Goal: Task Accomplishment & Management: Manage account settings

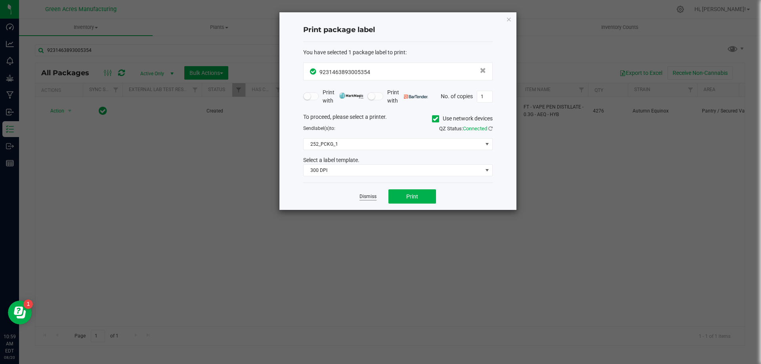
click at [376, 194] on link "Dismiss" at bounding box center [368, 196] width 17 height 7
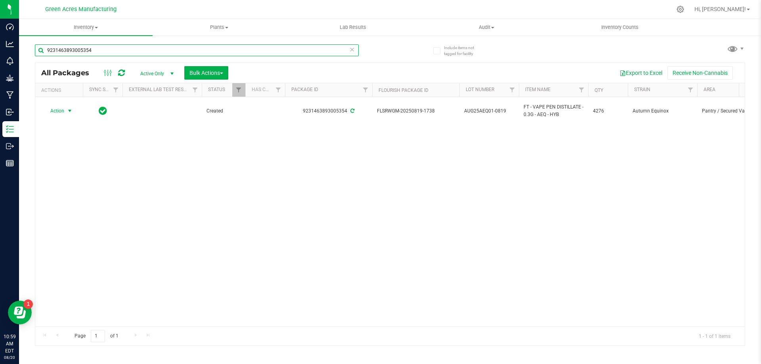
click at [180, 50] on input "9231463893005354" at bounding box center [197, 50] width 324 height 12
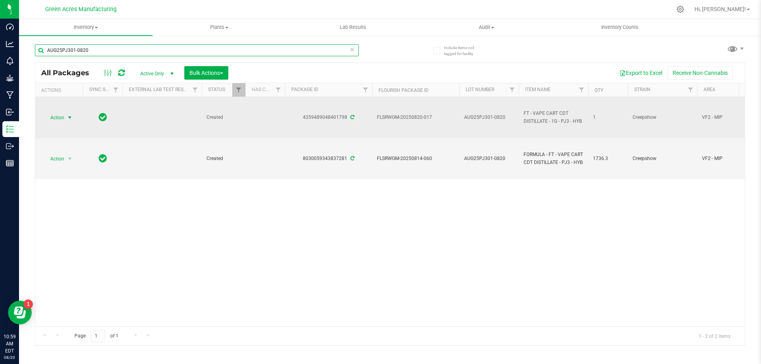
type input "AUG25PJ301-0820"
click at [59, 118] on span "Action" at bounding box center [53, 117] width 21 height 11
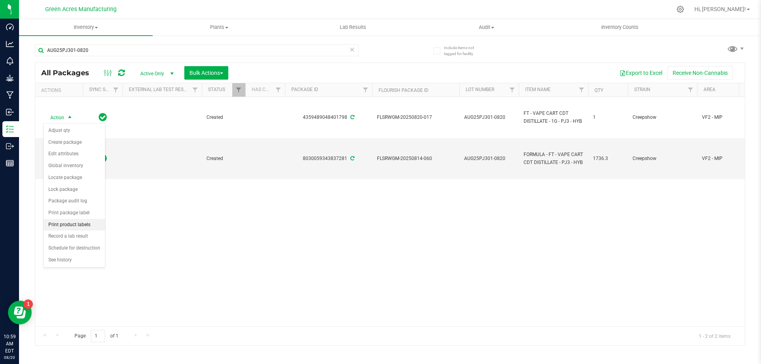
click at [84, 223] on li "Print product labels" at bounding box center [74, 225] width 61 height 12
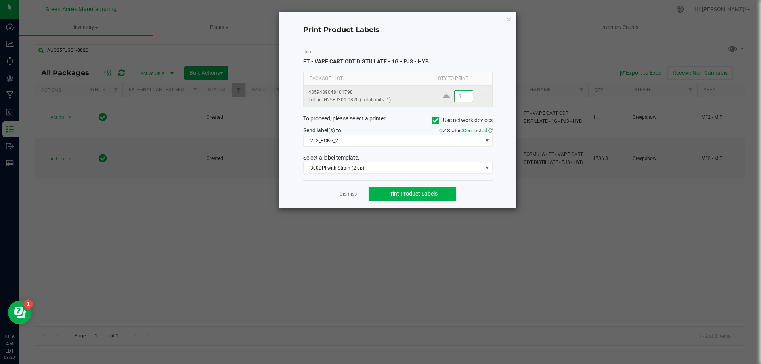
click at [463, 94] on input "1" at bounding box center [464, 96] width 18 height 11
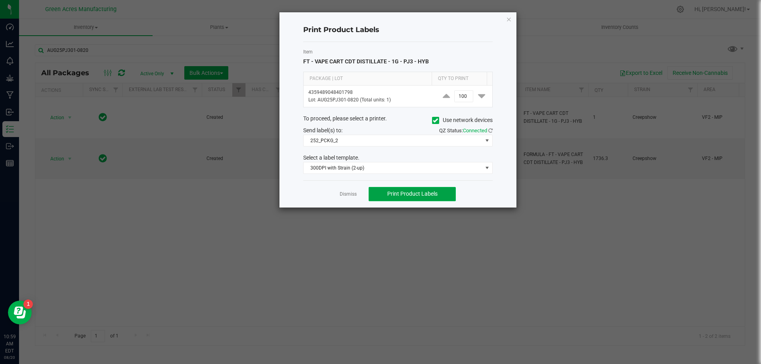
click at [444, 195] on button "Print Product Labels" at bounding box center [412, 194] width 87 height 14
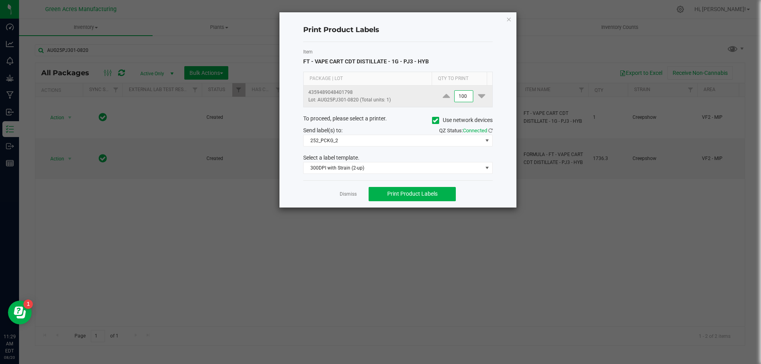
click at [465, 92] on input "100" at bounding box center [464, 96] width 18 height 11
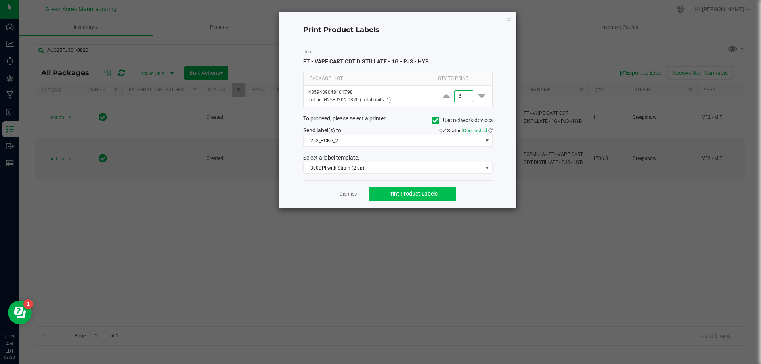
type input "6"
click at [402, 195] on span "Print Product Labels" at bounding box center [412, 194] width 50 height 6
click at [512, 17] on div "Print Product Labels Item FT - VAPE CART CDT DISTILLATE - 1G - PJ3 - HYB Packag…" at bounding box center [398, 109] width 237 height 195
click at [507, 18] on icon "button" at bounding box center [509, 19] width 6 height 10
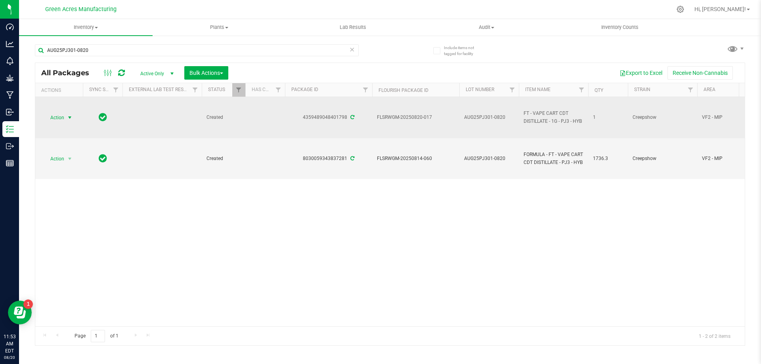
click at [65, 118] on span "select" at bounding box center [70, 117] width 10 height 11
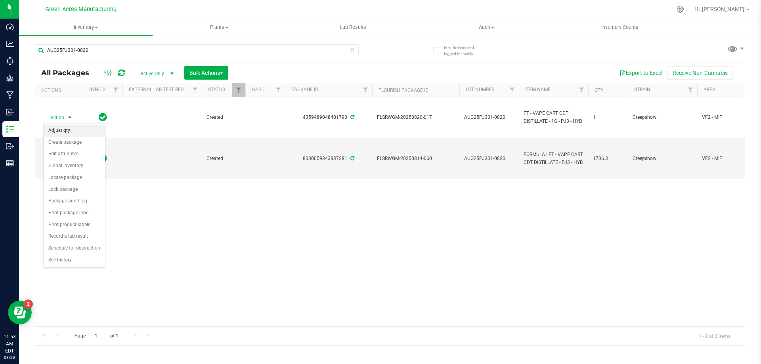
click at [87, 134] on li "Adjust qty" at bounding box center [74, 131] width 61 height 12
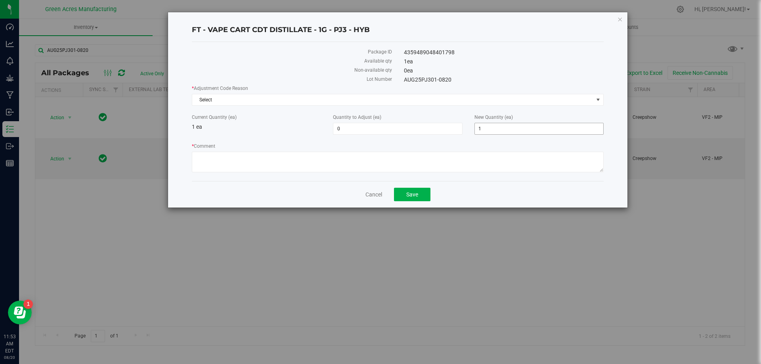
click at [544, 132] on span "1 1" at bounding box center [539, 129] width 129 height 12
type input "0"
type input "-1"
type input "0"
click at [423, 104] on span "Select" at bounding box center [392, 99] width 401 height 11
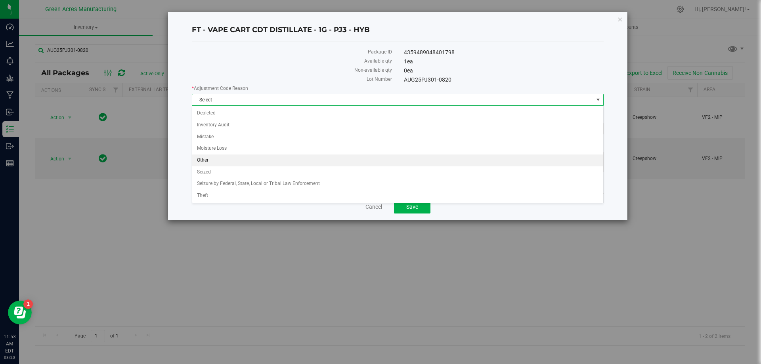
click at [354, 163] on li "Other" at bounding box center [397, 161] width 411 height 12
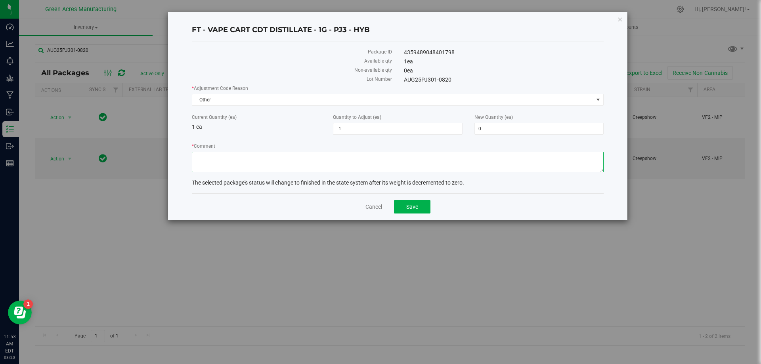
click at [357, 171] on textarea "* Comment" at bounding box center [398, 162] width 412 height 21
type textarea "waste"
click at [420, 211] on button "Save" at bounding box center [412, 206] width 36 height 13
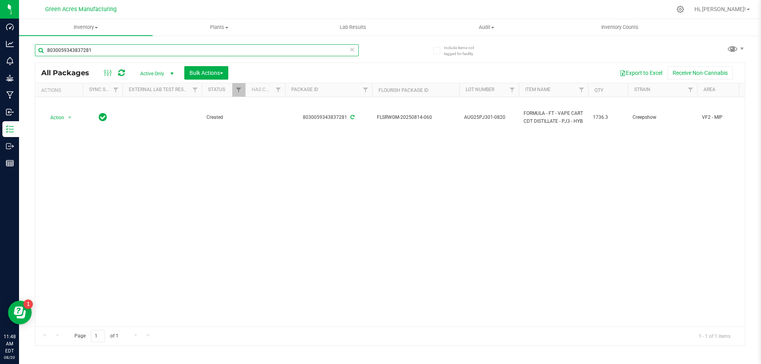
click at [136, 50] on input "8030059343837281" at bounding box center [197, 50] width 324 height 12
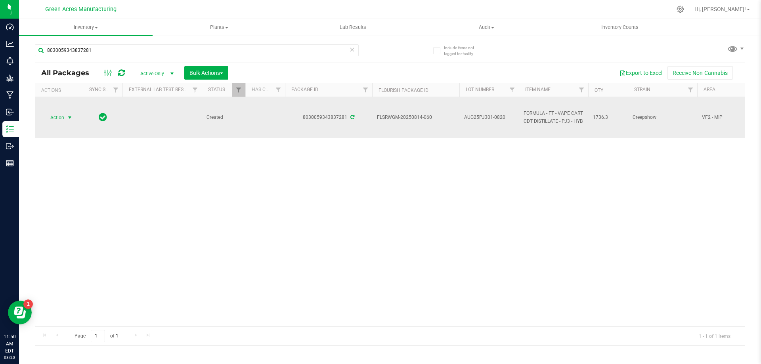
drag, startPoint x: 71, startPoint y: 115, endPoint x: 64, endPoint y: 115, distance: 6.4
click at [66, 115] on span "select" at bounding box center [70, 117] width 10 height 11
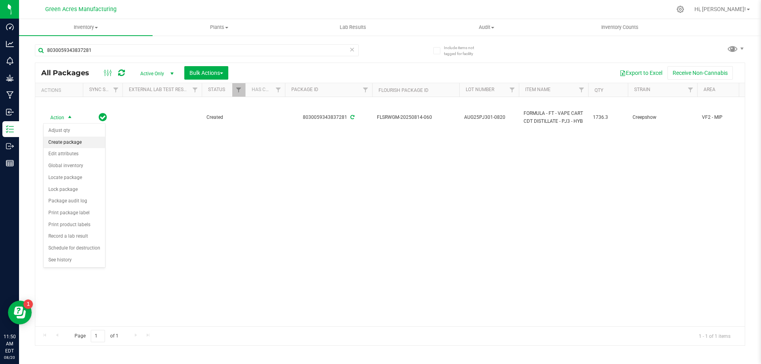
click at [73, 141] on li "Create package" at bounding box center [74, 143] width 61 height 12
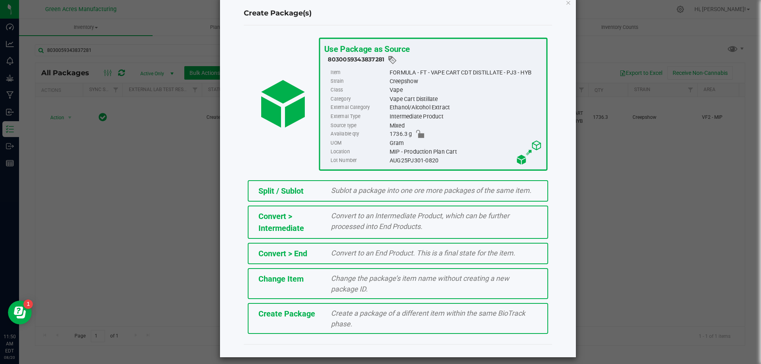
scroll to position [31, 0]
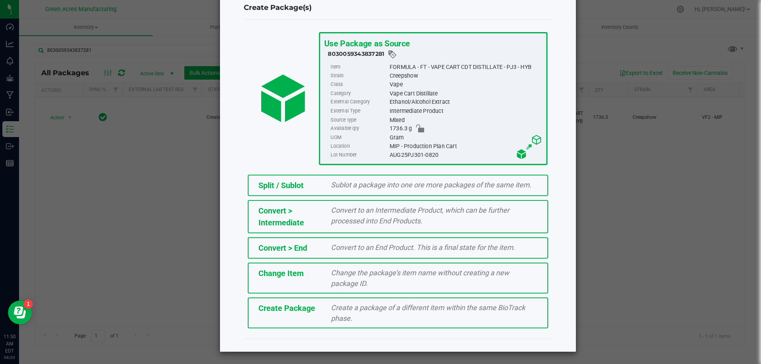
click at [299, 195] on div "Create Package Create a package of a different item within the same BioTrack ph…" at bounding box center [398, 313] width 301 height 31
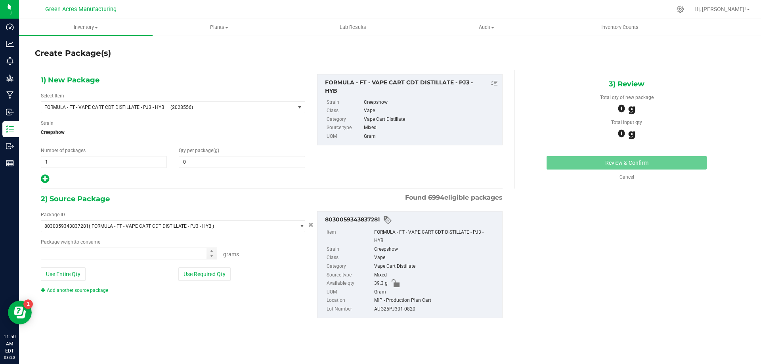
type input "0.0000"
type input "0.0000 g"
click at [136, 110] on span "FORMULA - FT - VAPE CART CDT DISTILLATE - PJ3 - HYB (2028556)" at bounding box center [168, 107] width 254 height 11
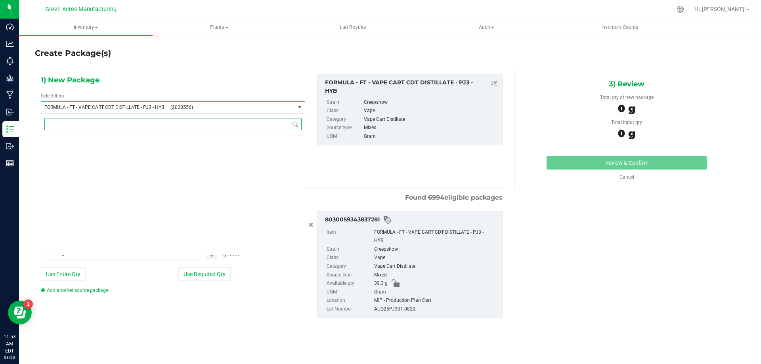
scroll to position [14742, 0]
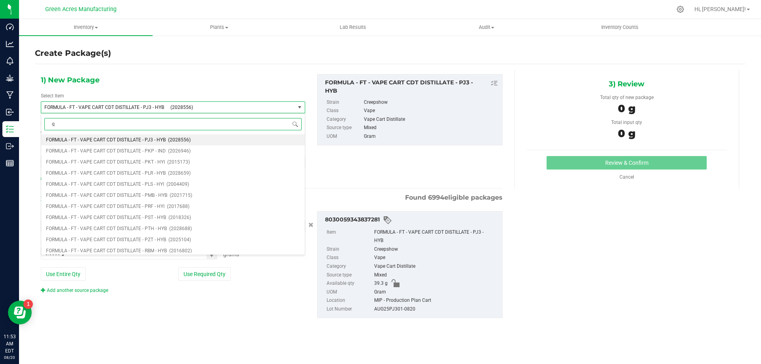
type input "qc"
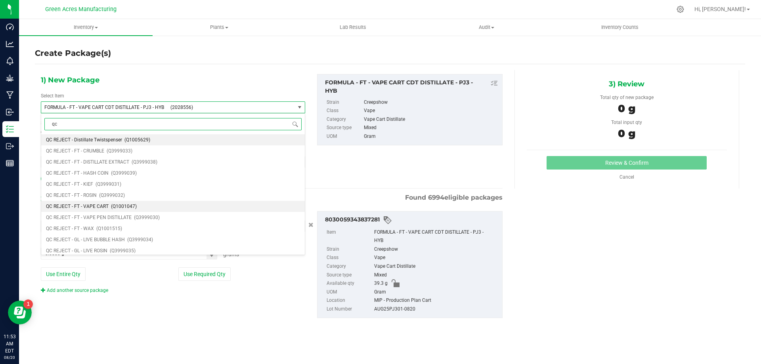
click at [121, 195] on span "(Q1001047)" at bounding box center [124, 207] width 26 height 6
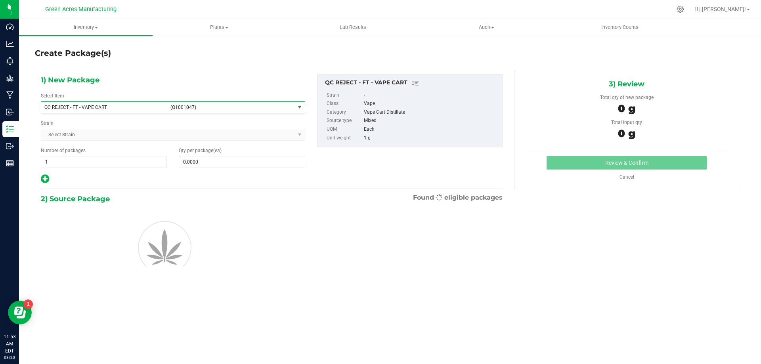
type input "0"
click at [224, 155] on div "Qty per package (ea) 0 0" at bounding box center [242, 157] width 138 height 21
click at [220, 164] on span at bounding box center [242, 162] width 126 height 12
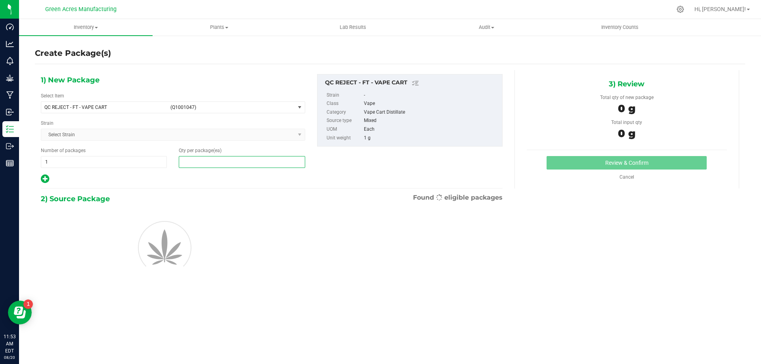
type input "2"
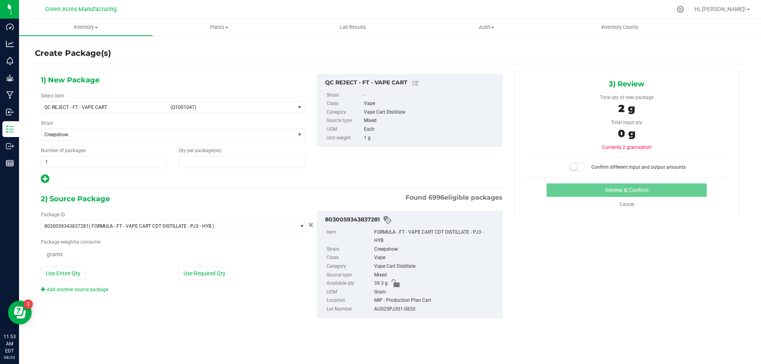
type input "2"
click at [76, 195] on button "Use Entire Qty" at bounding box center [63, 274] width 45 height 13
type input "39.3000 g"
click at [415, 171] on div "3) Review Total qty of new package 2 g Total input qty 39.3 g Currently 37.3 gr…" at bounding box center [627, 143] width 225 height 146
click at [415, 168] on small at bounding box center [573, 166] width 7 height 7
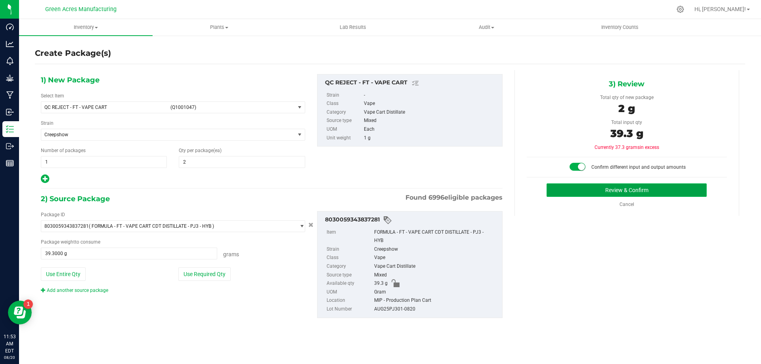
click at [415, 193] on button "Review & Confirm" at bounding box center [627, 190] width 160 height 13
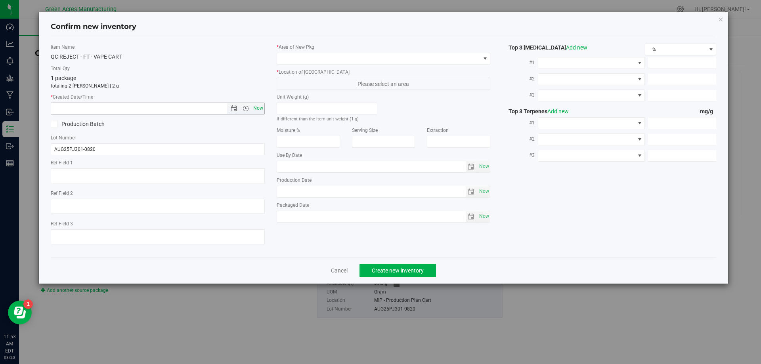
click at [261, 111] on span "Now" at bounding box center [257, 108] width 13 height 11
type input "8/20/2025 11:53 AM"
click at [353, 61] on span at bounding box center [378, 58] width 203 height 11
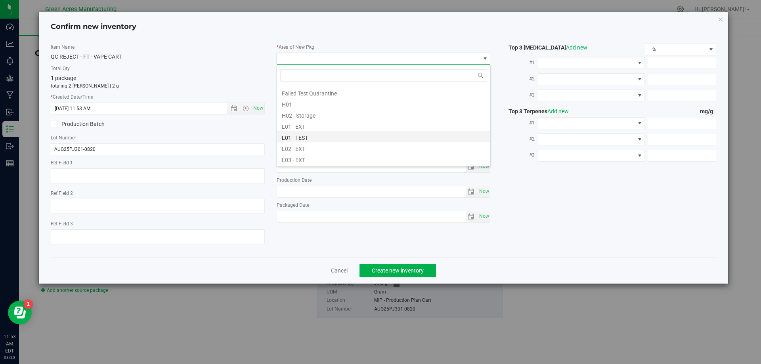
scroll to position [119, 0]
type input "mip"
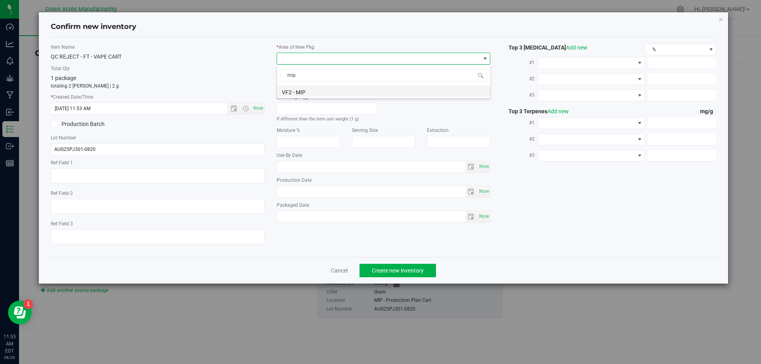
click at [371, 94] on li "VF2 - MIP" at bounding box center [383, 91] width 213 height 11
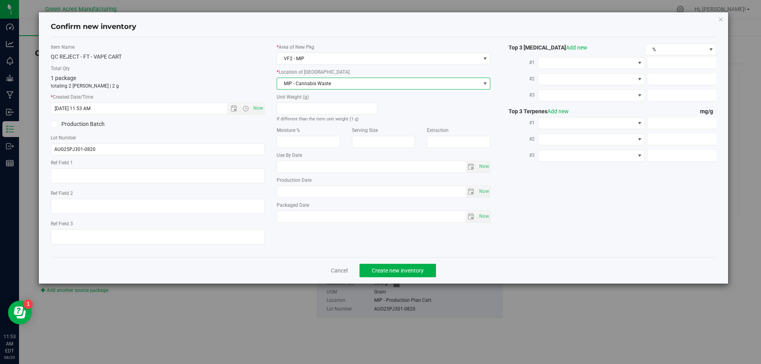
click at [372, 80] on span "MIP - Cannabis Waste" at bounding box center [378, 83] width 203 height 11
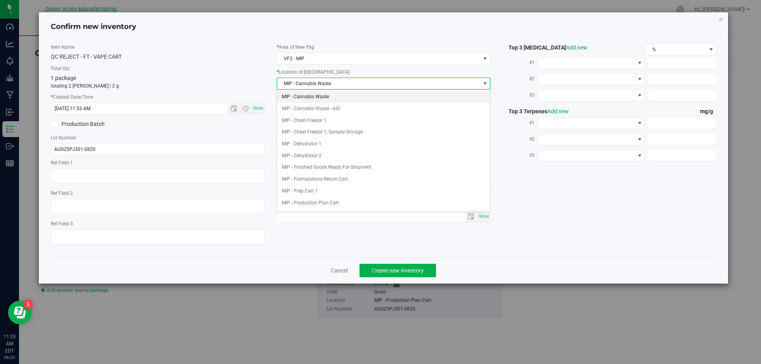
click at [368, 95] on li "MIP - Cannabis Waste" at bounding box center [383, 97] width 213 height 12
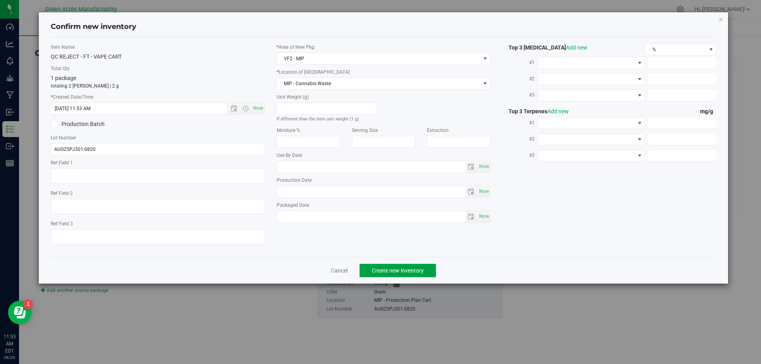
click at [409, 195] on span "Create new inventory" at bounding box center [398, 271] width 52 height 6
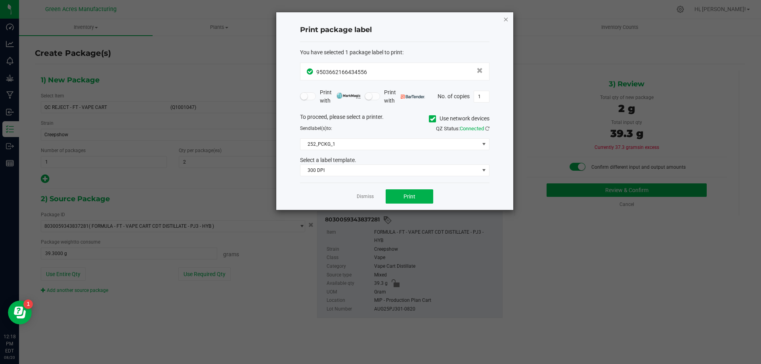
click at [415, 18] on icon "button" at bounding box center [506, 19] width 6 height 10
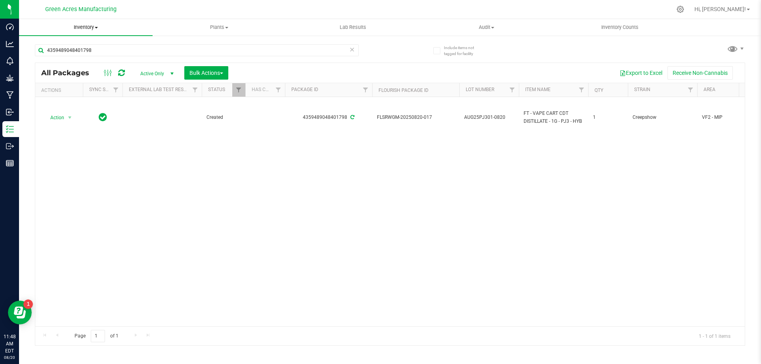
click at [83, 24] on span "Inventory" at bounding box center [86, 27] width 134 height 7
click at [84, 92] on span "From bill of materials" at bounding box center [55, 95] width 72 height 7
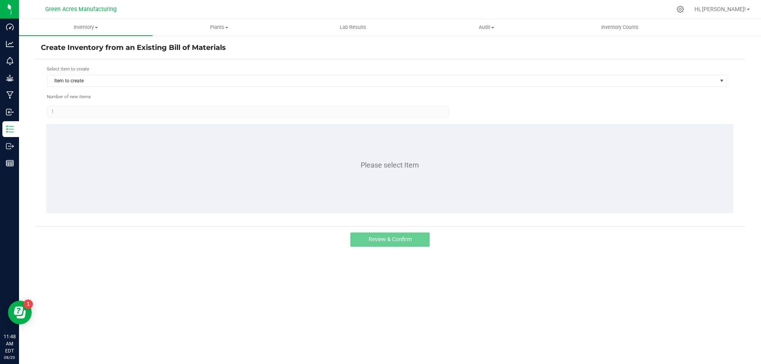
click at [155, 89] on form "Select item to create Item to create Number of new items 1 Please select Item" at bounding box center [390, 142] width 699 height 155
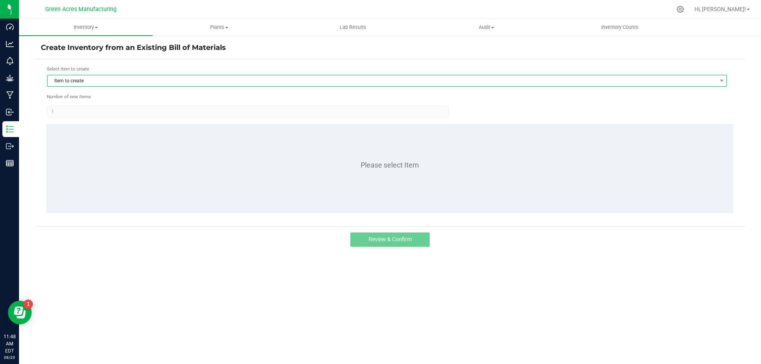
click at [158, 82] on span "Item to create" at bounding box center [382, 80] width 669 height 11
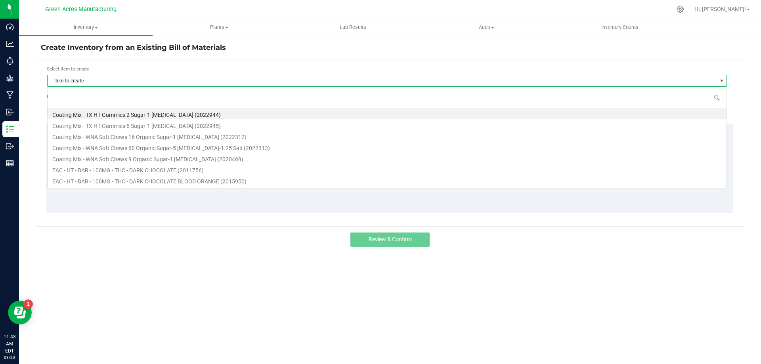
scroll to position [12, 680]
type input "pj3"
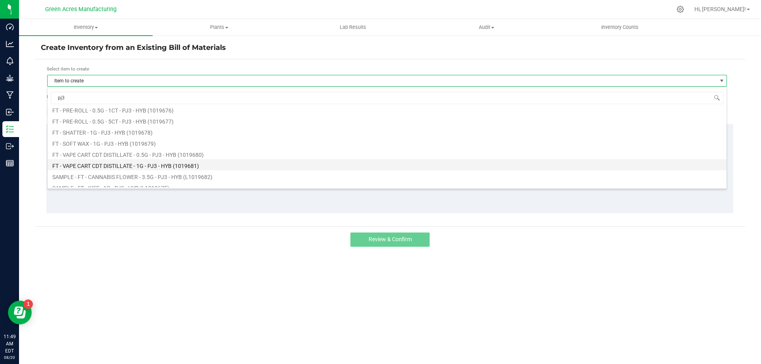
scroll to position [79, 0]
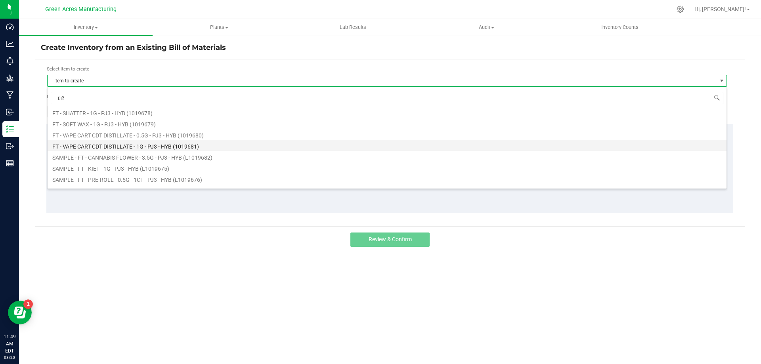
click at [239, 150] on li "FT - VAPE CART CDT DISTILLATE - 1G - PJ3 - HYB (1019681)" at bounding box center [387, 145] width 679 height 11
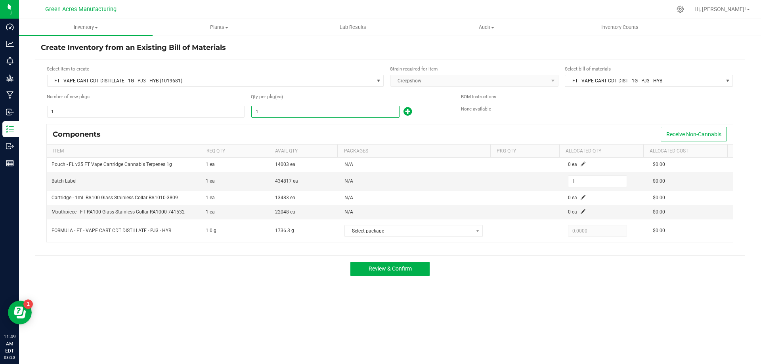
click at [306, 114] on input "1" at bounding box center [325, 111] width 147 height 11
type input "16"
type input "169"
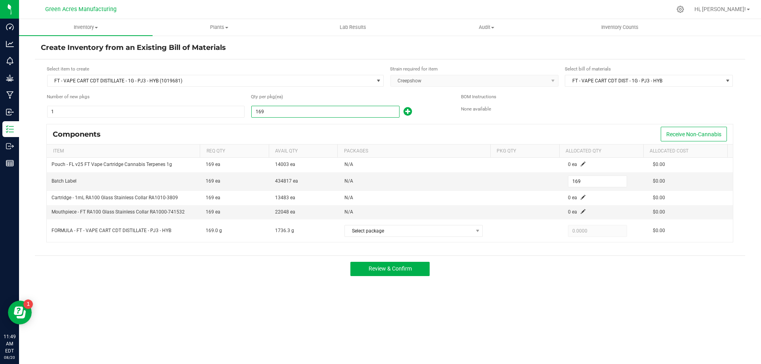
type input "1697"
type input "1,697"
click at [284, 113] on input "1697" at bounding box center [325, 111] width 147 height 11
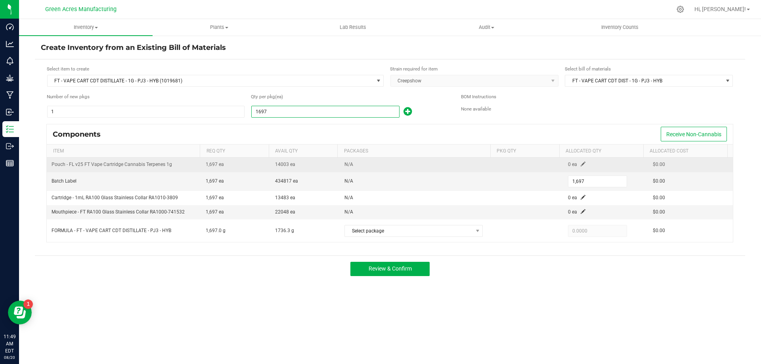
type input "1,697"
click at [581, 163] on span at bounding box center [583, 164] width 5 height 5
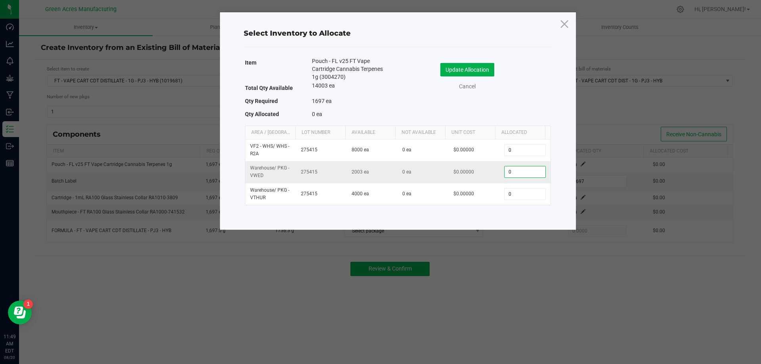
click at [513, 173] on input "0" at bounding box center [525, 172] width 40 height 11
paste input "1697"
type input "1,697"
click at [486, 68] on button "Update Allocation" at bounding box center [467, 69] width 54 height 13
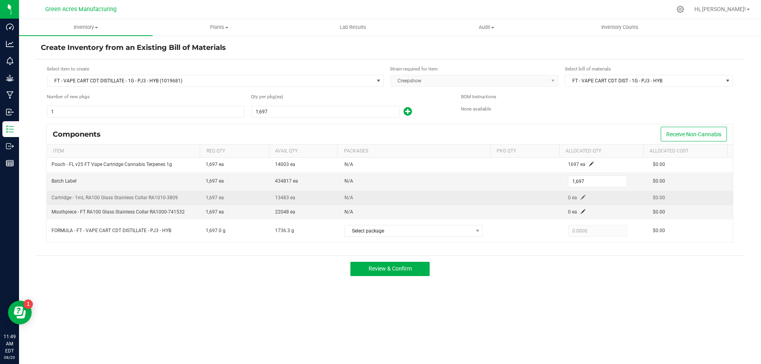
click at [581, 199] on span at bounding box center [583, 197] width 5 height 5
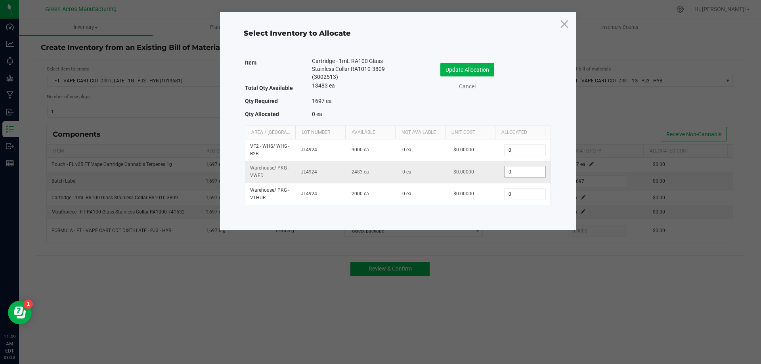
click at [514, 170] on input "0" at bounding box center [525, 172] width 40 height 11
paste input "1697"
type input "1,697"
click at [486, 71] on button "Update Allocation" at bounding box center [467, 69] width 54 height 13
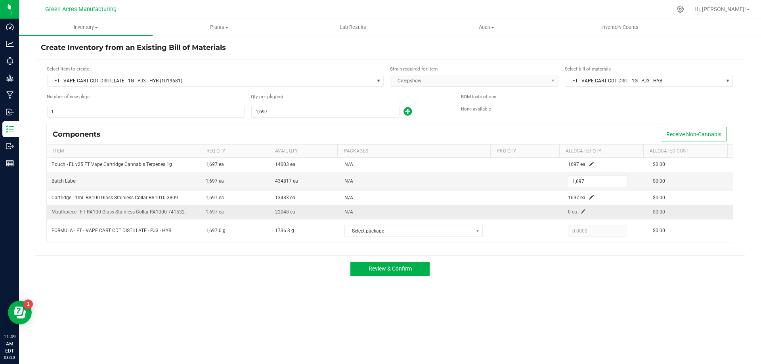
click at [581, 211] on span at bounding box center [583, 211] width 5 height 5
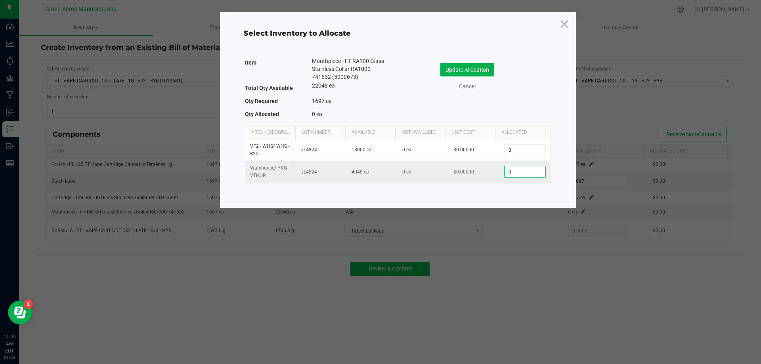
click at [524, 170] on input "0" at bounding box center [525, 172] width 40 height 11
paste input "1697"
type input "1,697"
click at [486, 71] on button "Update Allocation" at bounding box center [467, 69] width 54 height 13
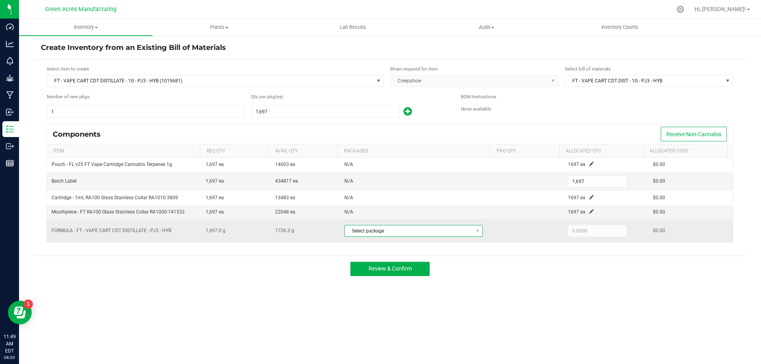
click at [434, 232] on span "Select package" at bounding box center [409, 231] width 128 height 11
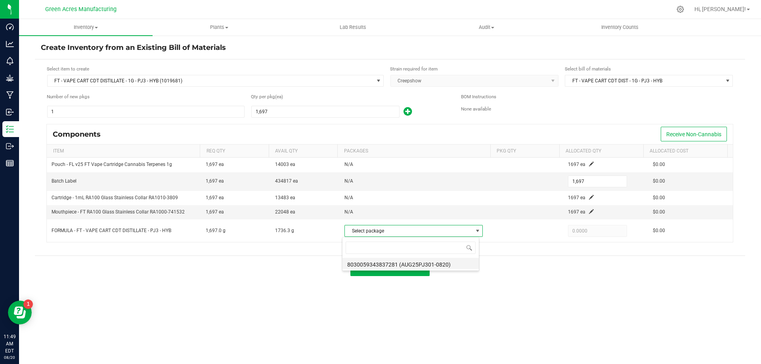
click at [450, 262] on li "8030059343837281 (AUG25PJ301-0820)" at bounding box center [411, 263] width 136 height 11
type input "1,697.0000"
click at [416, 275] on button "Review & Confirm" at bounding box center [389, 269] width 79 height 14
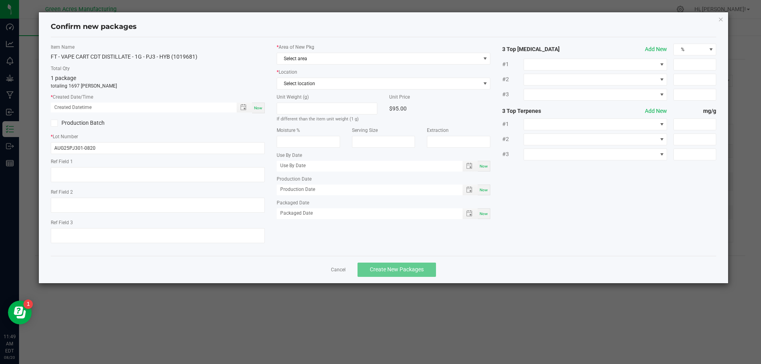
click at [261, 108] on span "Now" at bounding box center [258, 108] width 8 height 4
type input "08/20/2025 11:49 AM"
click at [320, 61] on span "Select area" at bounding box center [378, 58] width 203 height 11
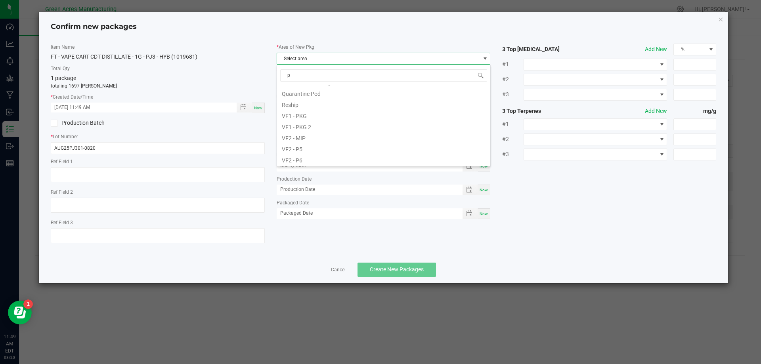
scroll to position [0, 0]
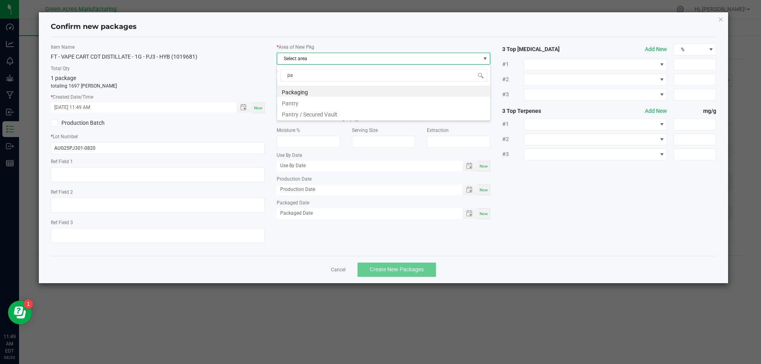
type input "pan"
click at [343, 105] on li "Pantry / Secured Vault" at bounding box center [383, 102] width 213 height 11
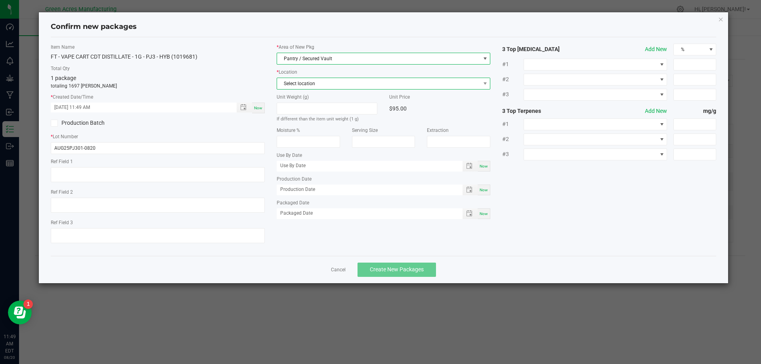
click at [347, 84] on span "Select location" at bounding box center [378, 83] width 203 height 11
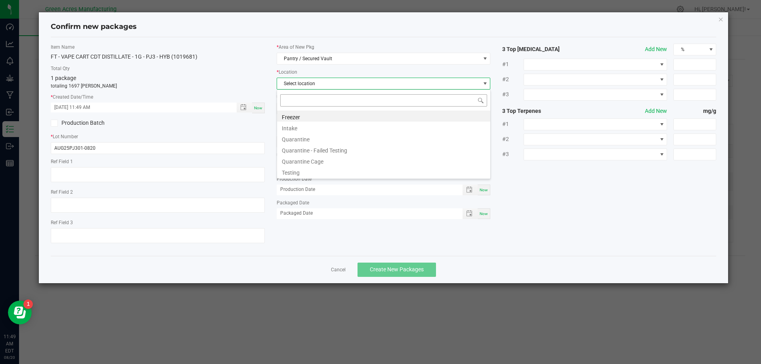
scroll to position [12, 214]
click at [345, 133] on li "Quarantine" at bounding box center [383, 138] width 213 height 11
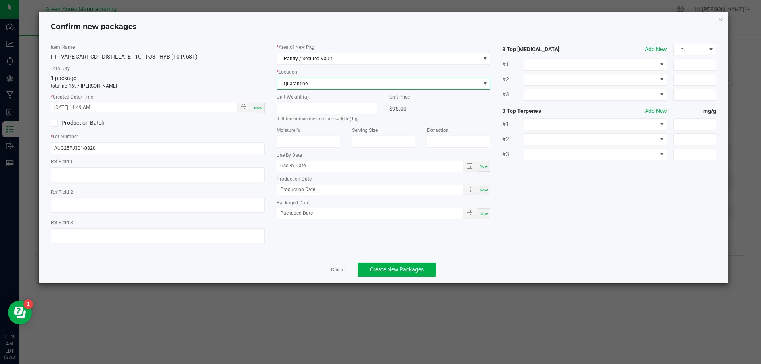
click at [357, 85] on span "Quarantine" at bounding box center [378, 83] width 203 height 11
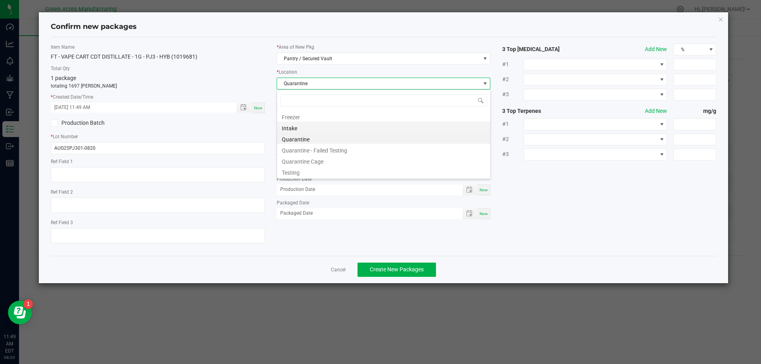
click at [351, 126] on li "Intake" at bounding box center [383, 127] width 213 height 11
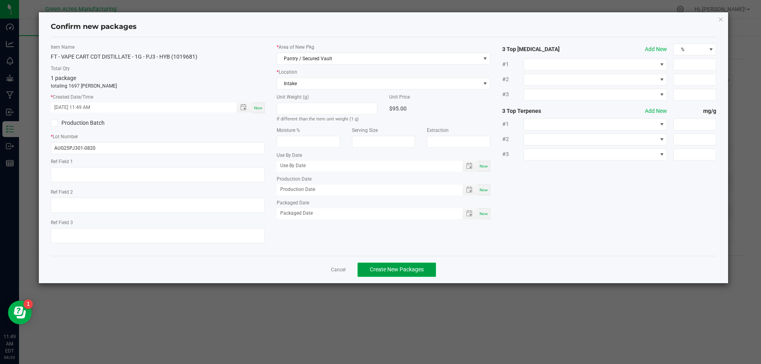
click at [383, 266] on button "Create New Packages" at bounding box center [397, 270] width 79 height 14
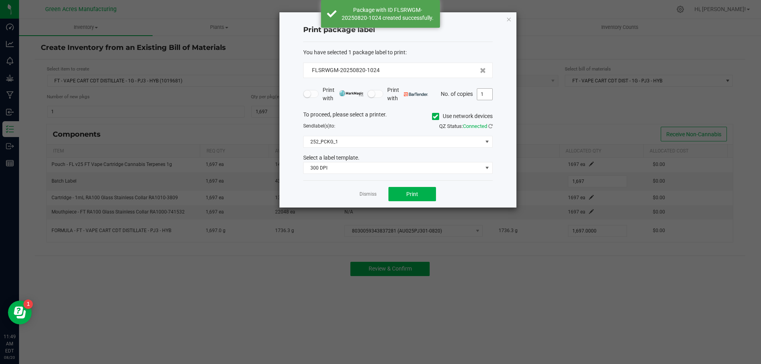
click at [483, 92] on input "1" at bounding box center [484, 94] width 15 height 11
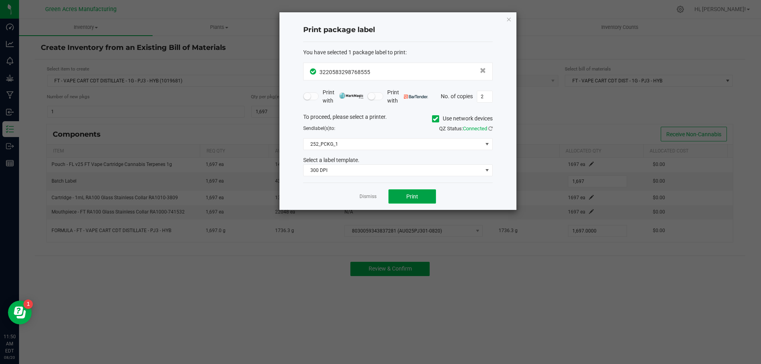
click at [423, 196] on button "Print" at bounding box center [413, 197] width 48 height 14
click at [480, 99] on input "2" at bounding box center [484, 96] width 15 height 11
type input "1"
click at [417, 190] on button "Print" at bounding box center [413, 197] width 48 height 14
click at [510, 19] on icon "button" at bounding box center [509, 19] width 6 height 10
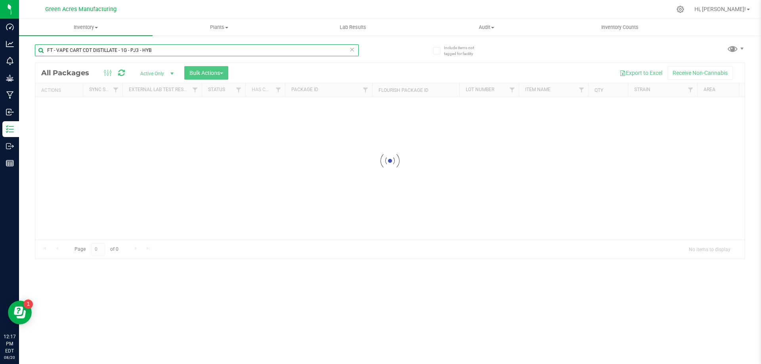
click at [159, 49] on input "FT - VAPE CART CDT DISTILLATE - 1G - PJ3 - HYB" at bounding box center [197, 50] width 324 height 12
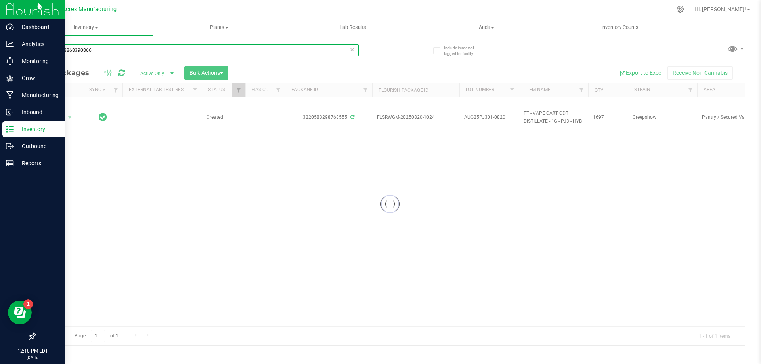
type input "8744328868390866"
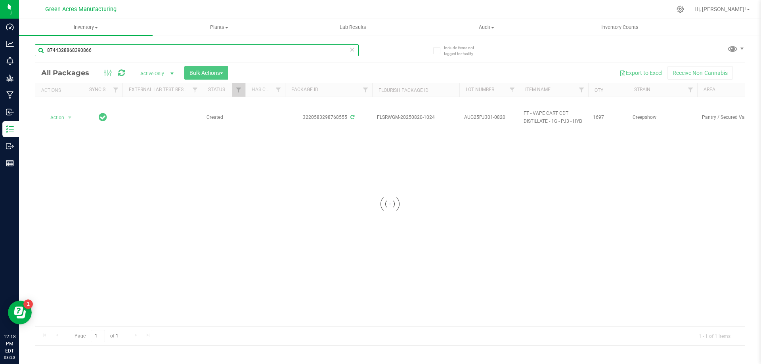
click at [134, 51] on input "8744328868390866" at bounding box center [197, 50] width 324 height 12
click at [133, 51] on input "8744328868390866" at bounding box center [197, 50] width 324 height 12
click at [132, 50] on input "8744328868390866" at bounding box center [197, 50] width 324 height 12
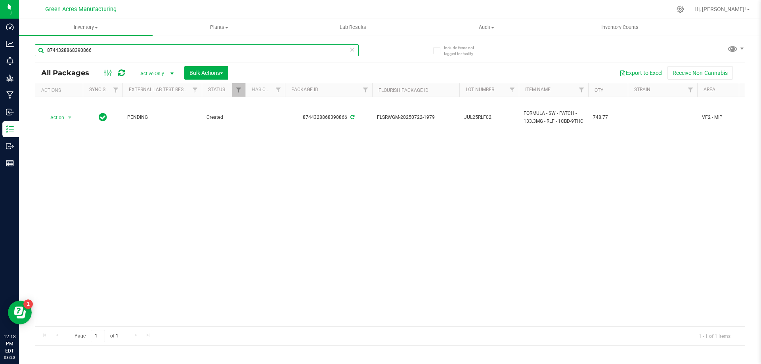
click at [132, 50] on input "8744328868390866" at bounding box center [197, 50] width 324 height 12
click at [336, 203] on div "Action Action Adjust qty Create package Edit attributes Global inventory Locate…" at bounding box center [390, 212] width 710 height 230
click at [475, 220] on div "Action Action Adjust qty Create package Edit attributes Global inventory Locate…" at bounding box center [390, 212] width 710 height 230
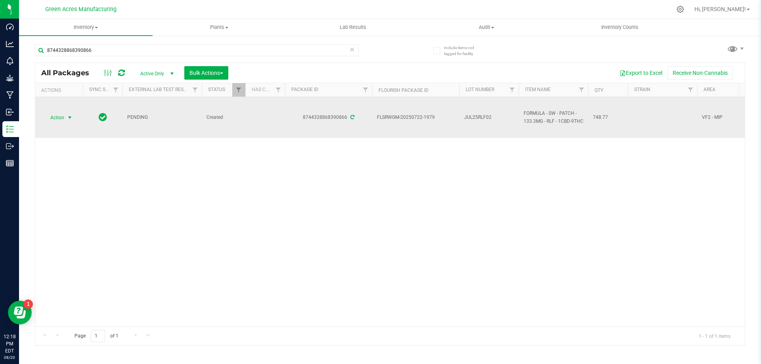
click at [64, 120] on span "Action" at bounding box center [53, 117] width 21 height 11
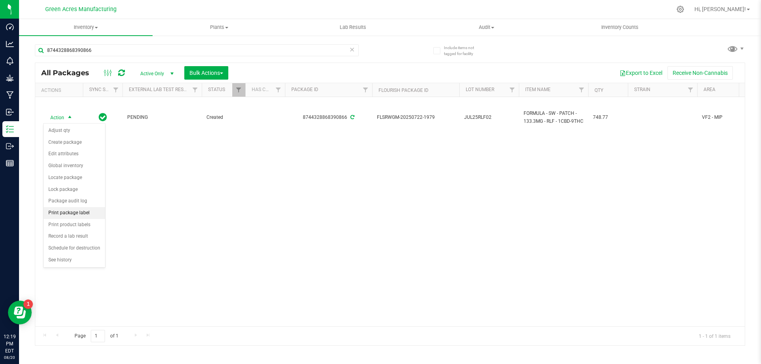
click at [80, 215] on li "Print package label" at bounding box center [74, 213] width 61 height 12
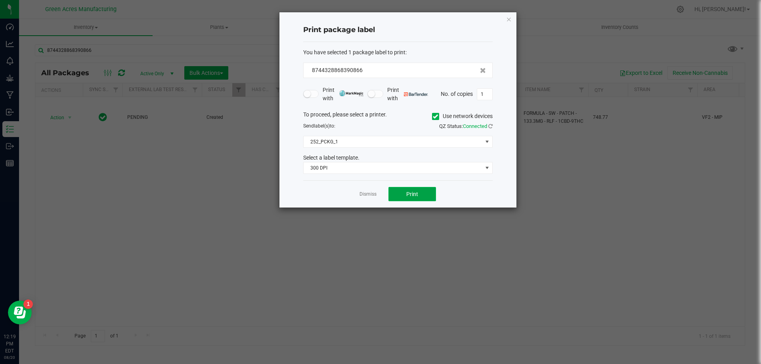
click at [421, 197] on button "Print" at bounding box center [413, 194] width 48 height 14
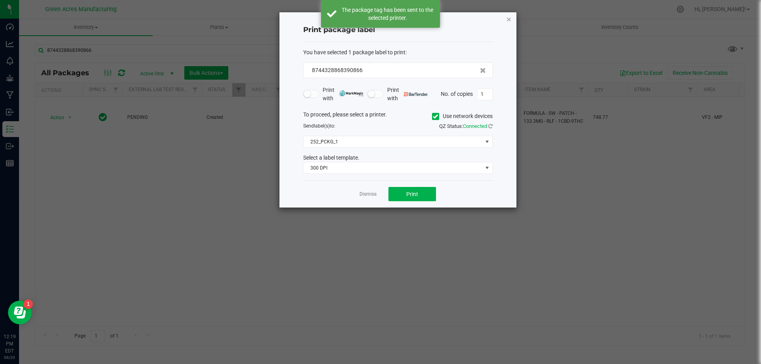
click at [508, 20] on icon "button" at bounding box center [509, 19] width 6 height 10
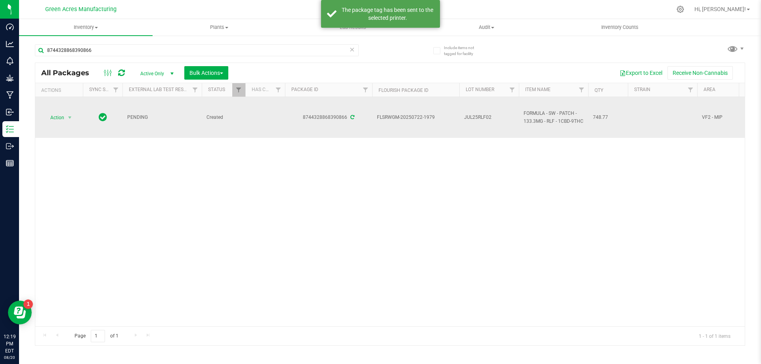
click at [491, 117] on span "JUL25RLF02" at bounding box center [489, 118] width 50 height 8
type input "JUL25RLF02-0820"
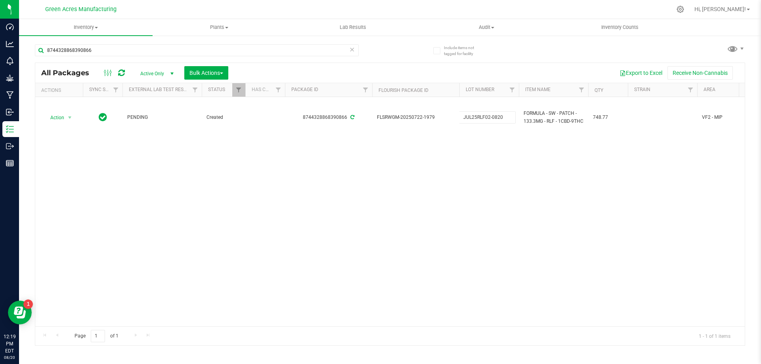
click at [505, 195] on div "All Packages Active Only Active Only Lab Samples Locked All External Internal B…" at bounding box center [390, 204] width 710 height 283
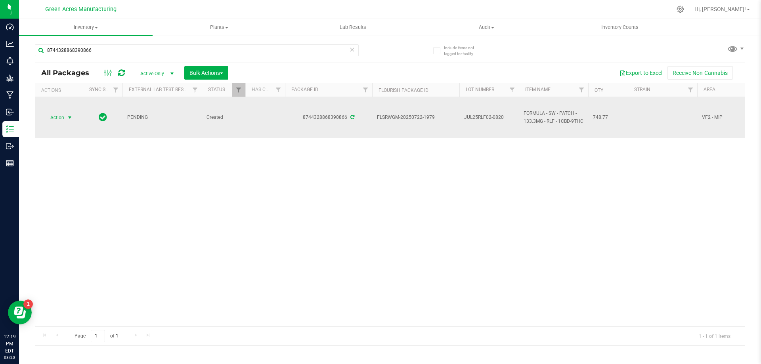
click at [66, 117] on span "select" at bounding box center [70, 117] width 10 height 11
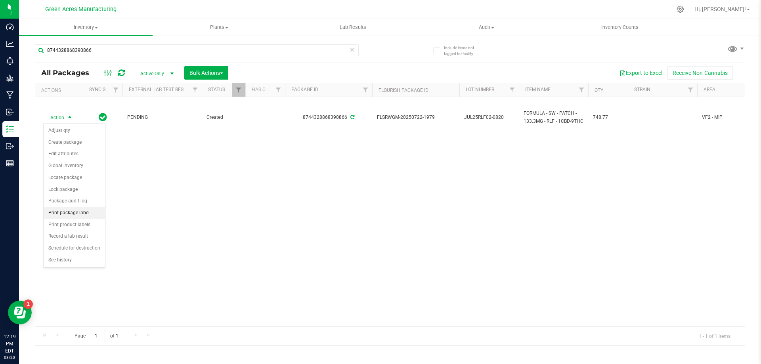
click at [82, 212] on li "Print package label" at bounding box center [74, 213] width 61 height 12
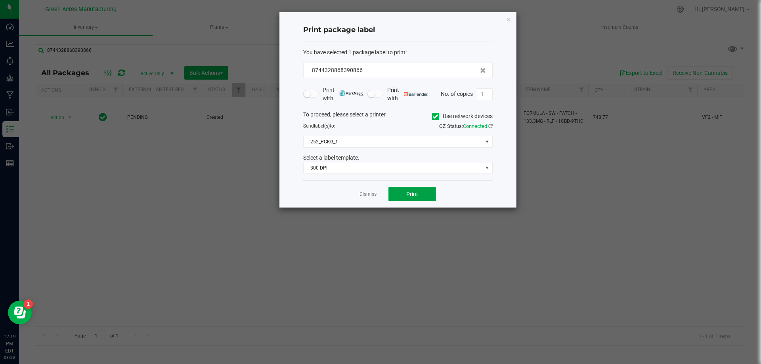
click at [417, 199] on button "Print" at bounding box center [413, 194] width 48 height 14
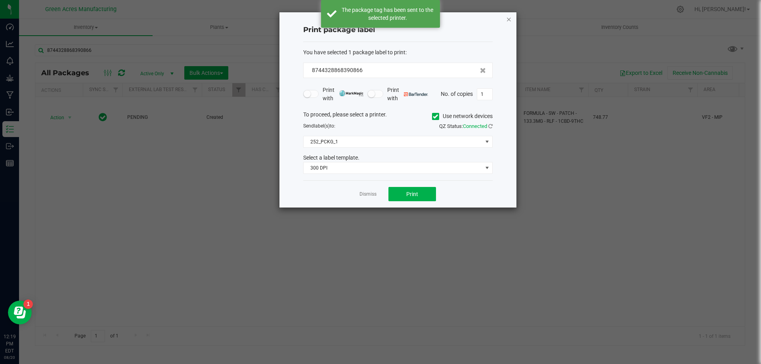
click at [509, 19] on icon "button" at bounding box center [509, 19] width 6 height 10
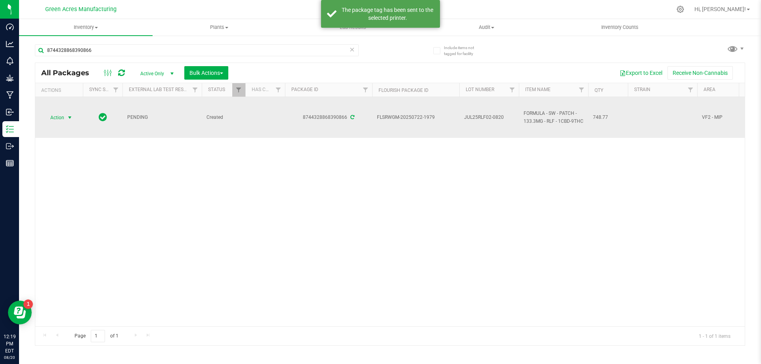
click at [66, 119] on span "select" at bounding box center [70, 117] width 10 height 11
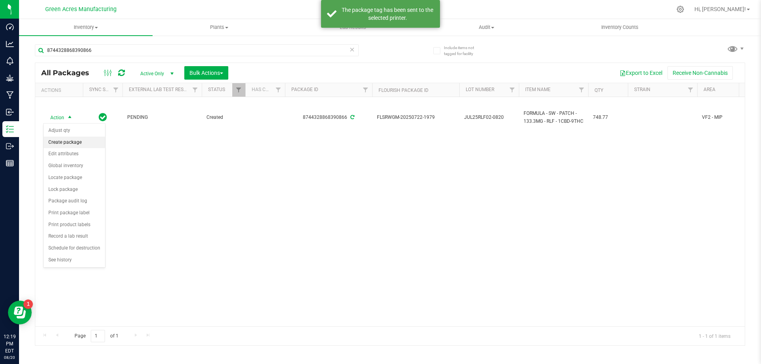
click at [70, 142] on li "Create package" at bounding box center [74, 143] width 61 height 12
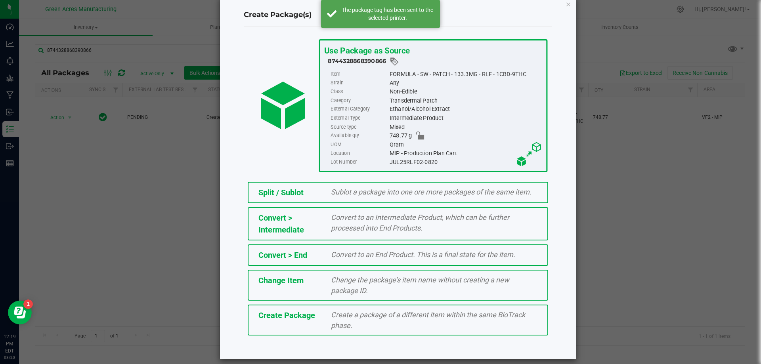
scroll to position [22, 0]
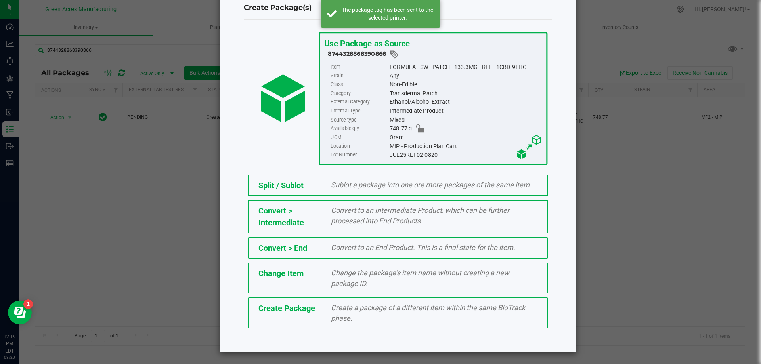
click at [306, 310] on span "Create Package" at bounding box center [286, 309] width 57 height 10
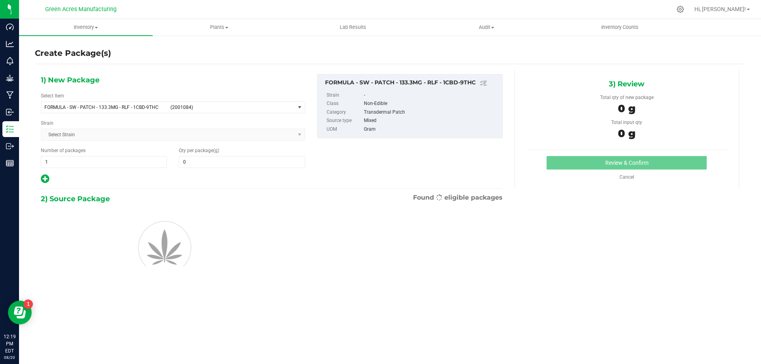
type input "0.0000"
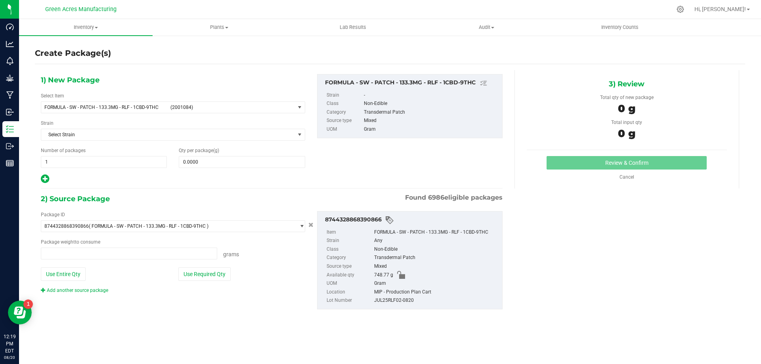
type input "0.0000 g"
click at [157, 105] on span "FORMULA - SW - PATCH - 133.3MG - RLF - 1CBD-9THC" at bounding box center [104, 108] width 121 height 6
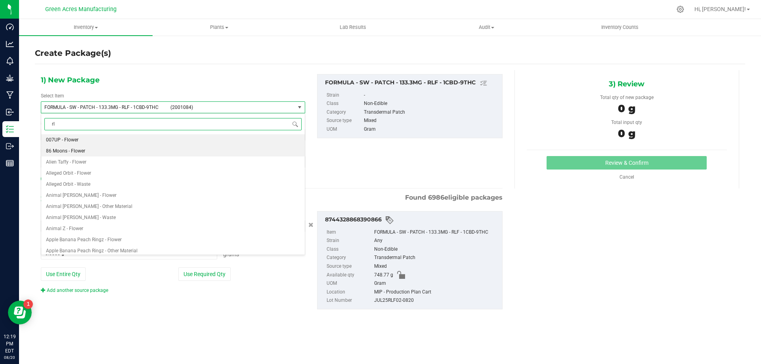
type input "rlf"
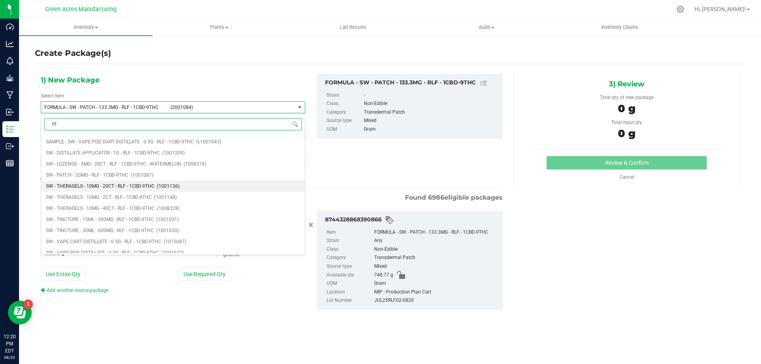
scroll to position [357, 0]
click at [230, 189] on li "SW - PATCH - 20MG - RLF - 1CBD-9THC (1001087)" at bounding box center [173, 193] width 264 height 11
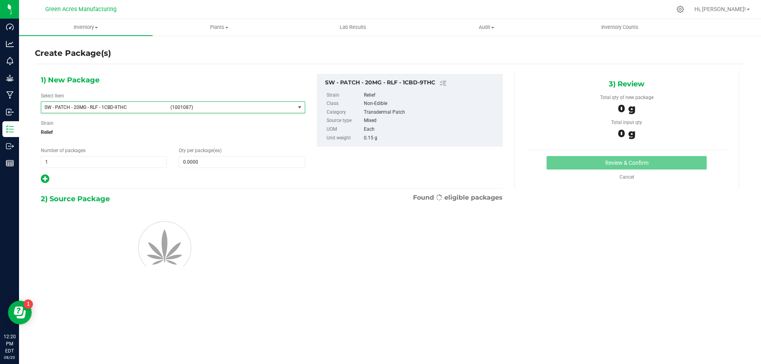
type input "0"
click at [237, 158] on span at bounding box center [242, 162] width 126 height 12
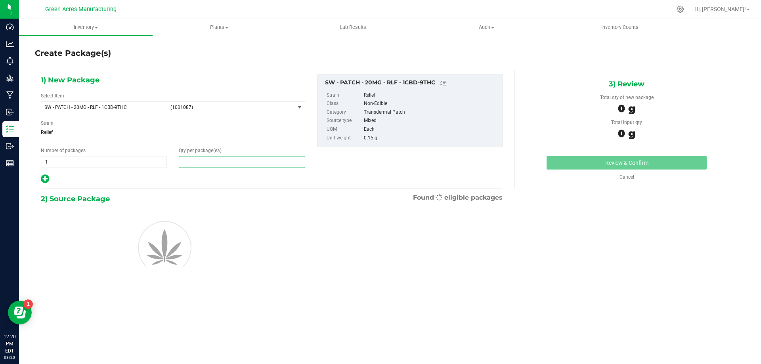
type input "1"
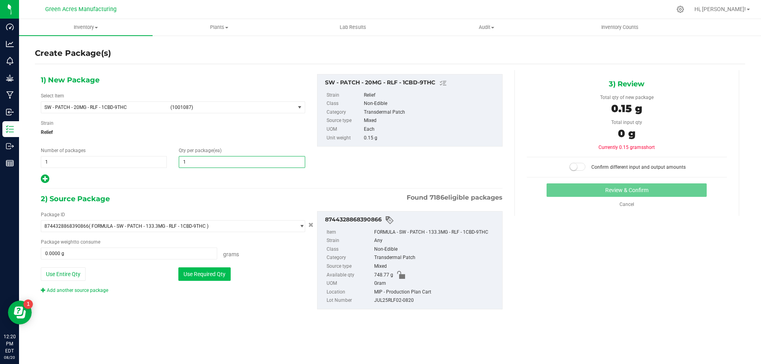
type input "1"
click at [222, 273] on button "Use Required Qty" at bounding box center [204, 274] width 52 height 13
type input "0.1500 g"
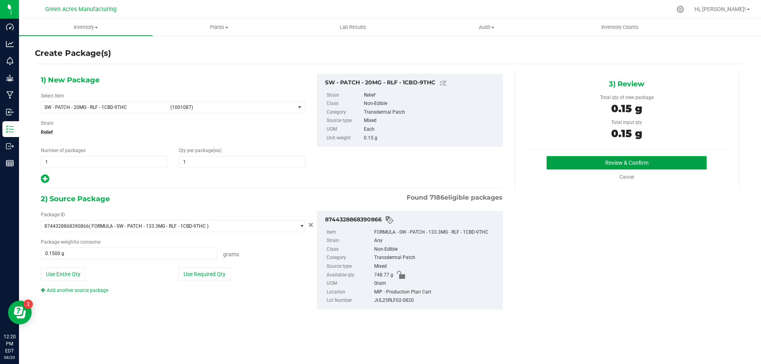
click at [632, 161] on button "Review & Confirm" at bounding box center [627, 162] width 160 height 13
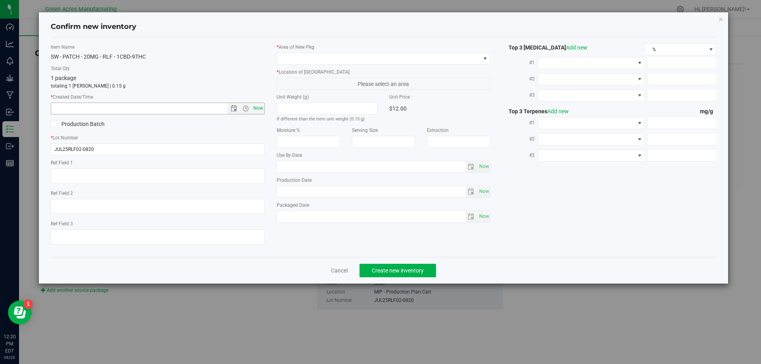
click at [260, 111] on span "Now" at bounding box center [257, 108] width 13 height 11
type input "8/20/2025 12:21 PM"
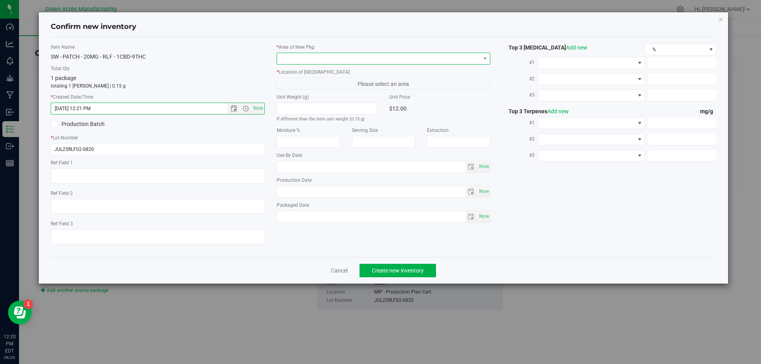
click at [319, 58] on span at bounding box center [378, 58] width 203 height 11
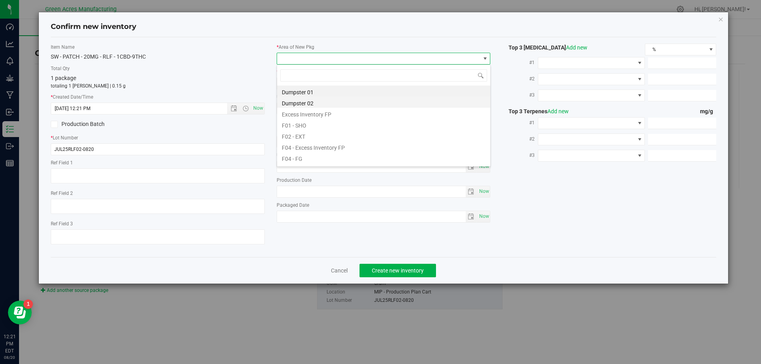
scroll to position [12, 214]
type input "mip"
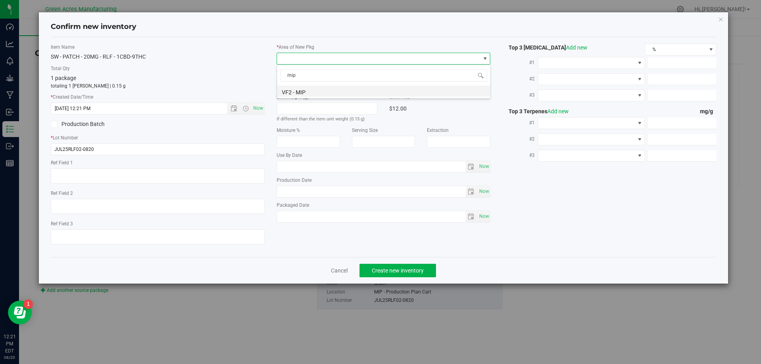
click at [345, 93] on li "VF2 - MIP" at bounding box center [383, 91] width 213 height 11
click at [350, 82] on span "MIP - Cannabis Waste" at bounding box center [378, 83] width 203 height 11
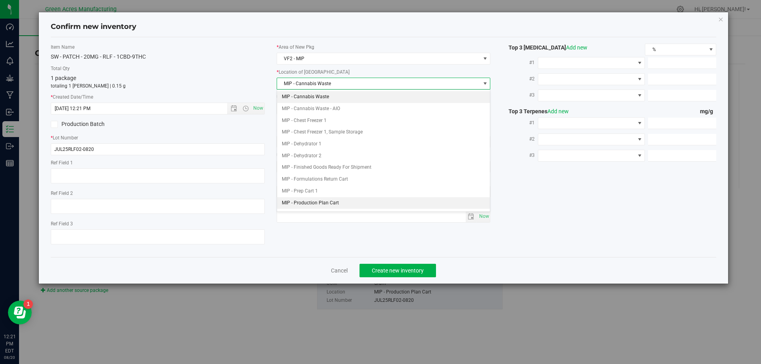
click at [356, 205] on li "MIP - Production Plan Cart" at bounding box center [383, 203] width 213 height 12
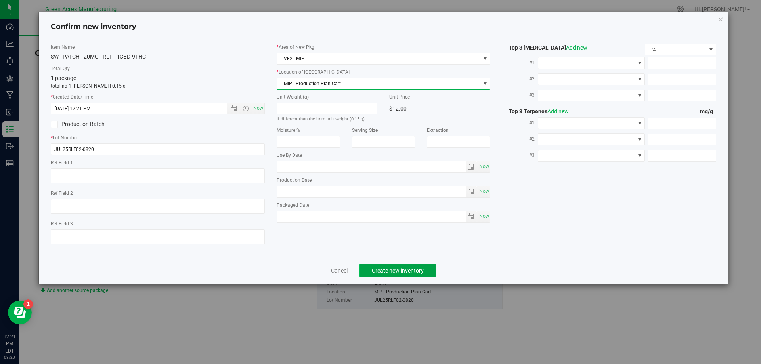
click at [378, 268] on span "Create new inventory" at bounding box center [398, 271] width 52 height 6
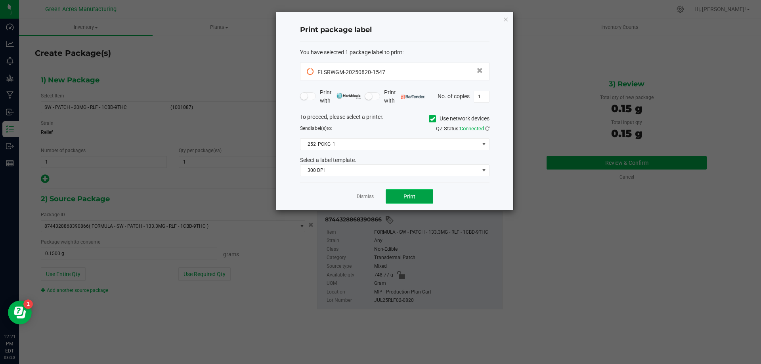
click at [425, 197] on button "Print" at bounding box center [410, 197] width 48 height 14
click at [509, 20] on div "Print package label You have selected 1 package label to print : FLSRWGM-202508…" at bounding box center [394, 111] width 237 height 198
click at [504, 22] on icon "button" at bounding box center [506, 19] width 6 height 10
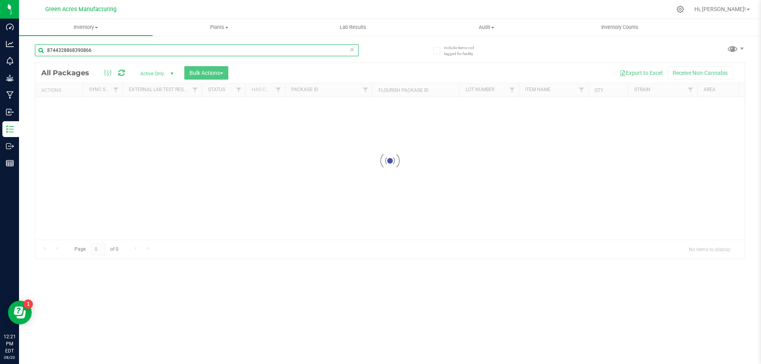
click at [230, 49] on input "8744328868390866" at bounding box center [197, 50] width 324 height 12
click at [231, 49] on input "8744328868390866" at bounding box center [197, 50] width 324 height 12
type input "FLSRWGM-20250820-1547"
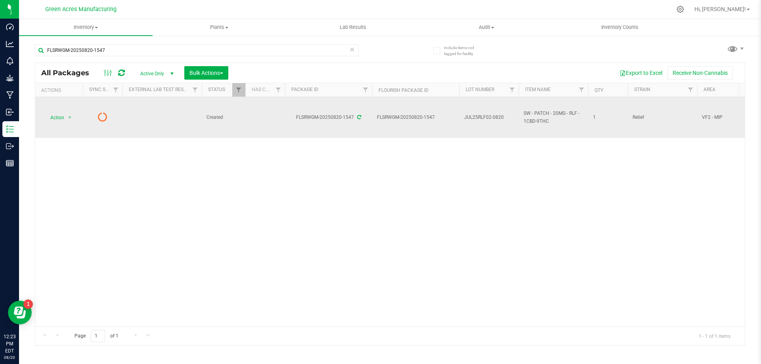
click at [481, 122] on td "JUL25RLF02-0820" at bounding box center [489, 117] width 59 height 41
click at [481, 120] on input "JUL25RLF02-0820" at bounding box center [487, 117] width 57 height 12
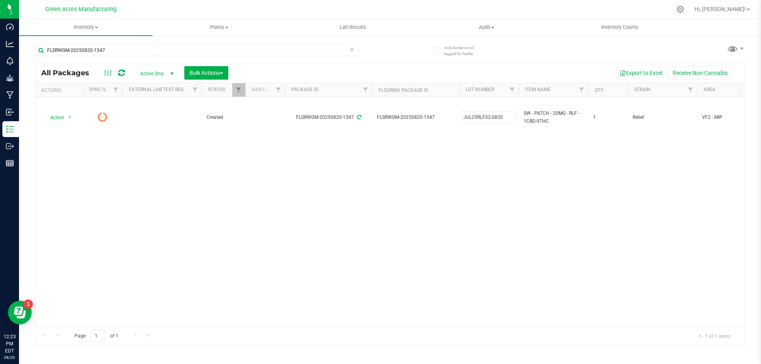
click at [725, 212] on div "Action Action Edit attributes Global inventory Lock package Package audit log P…" at bounding box center [390, 212] width 710 height 230
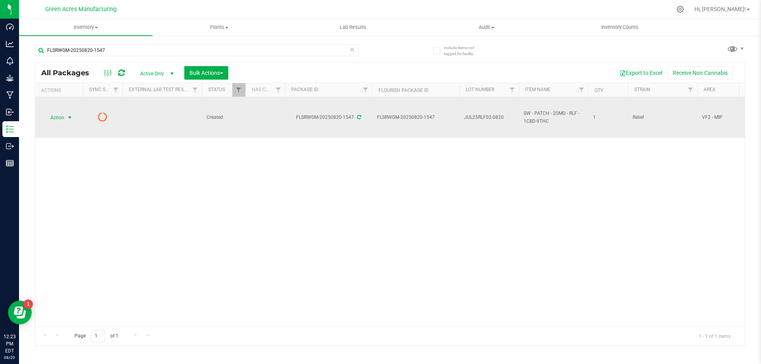
click at [63, 112] on span "Action" at bounding box center [53, 117] width 21 height 11
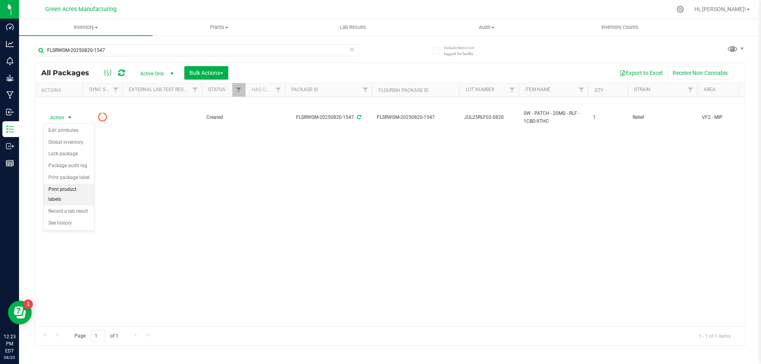
click at [82, 187] on li "Print product labels" at bounding box center [69, 195] width 51 height 22
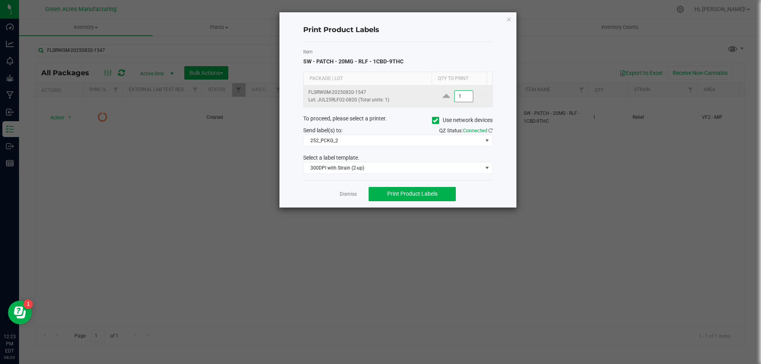
click at [461, 97] on input "1" at bounding box center [464, 96] width 18 height 11
type input "2"
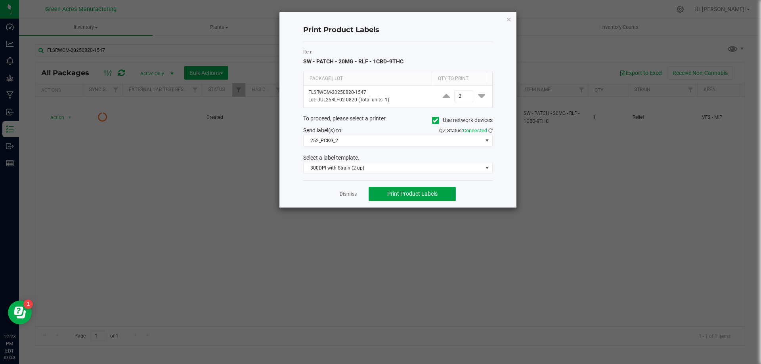
click at [430, 197] on span "Print Product Labels" at bounding box center [412, 194] width 50 height 6
click at [510, 19] on icon "button" at bounding box center [509, 19] width 6 height 10
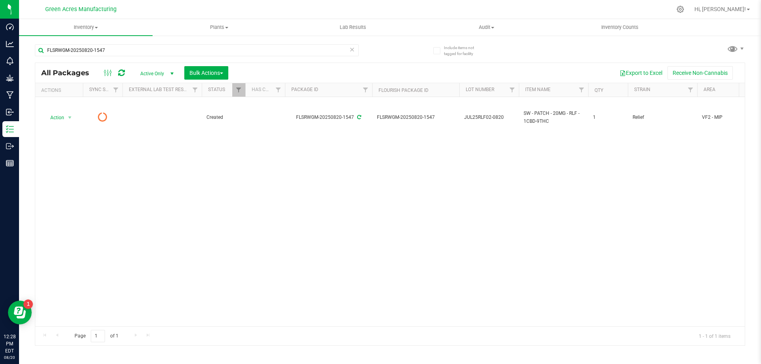
click at [329, 273] on div "Action Action Edit attributes Global inventory Lock package Package audit log P…" at bounding box center [390, 212] width 710 height 230
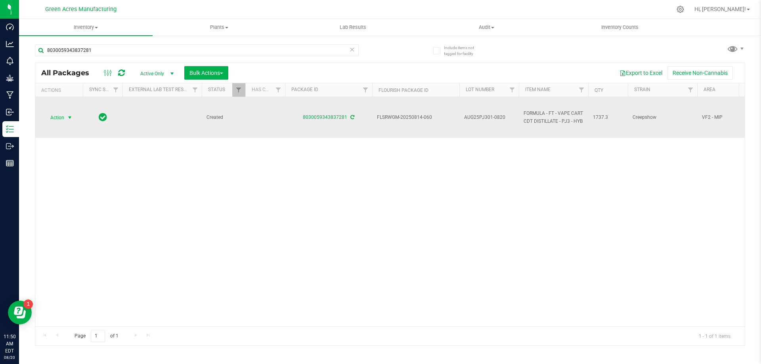
click at [492, 114] on span "AUG25PJ301-0820" at bounding box center [489, 118] width 50 height 8
click at [491, 115] on input "AUG25PJ301-0820" at bounding box center [487, 117] width 57 height 12
click at [490, 115] on input "AUG25PJ301-0820" at bounding box center [487, 117] width 57 height 12
click at [501, 117] on input "AUG25PJ301-0820" at bounding box center [487, 117] width 57 height 12
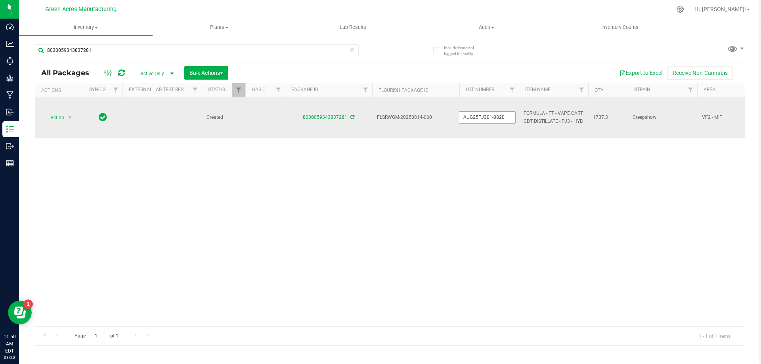
click at [501, 117] on input "AUG25PJ301-0820" at bounding box center [487, 117] width 57 height 12
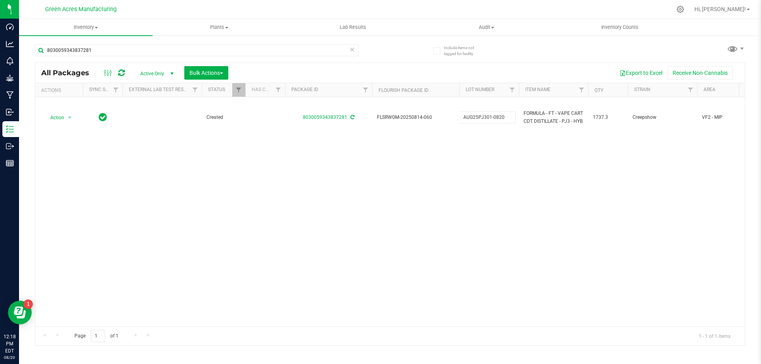
click at [158, 57] on div "8030059343837281" at bounding box center [197, 53] width 324 height 18
click at [161, 52] on input "8030059343837281" at bounding box center [197, 50] width 324 height 12
paste input "text"
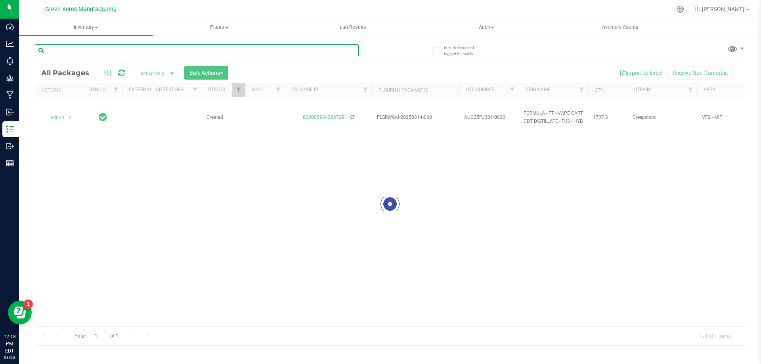
click at [135, 50] on input "text" at bounding box center [197, 50] width 324 height 12
paste input "8744328868390866"
type input "8744328868390866"
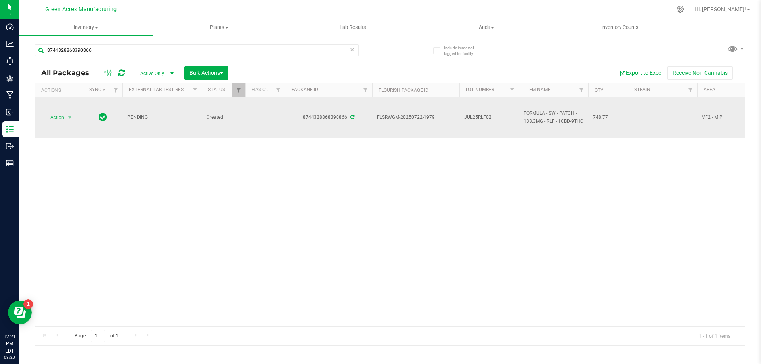
click at [481, 119] on span "JUL25RLF02" at bounding box center [489, 118] width 50 height 8
click at [481, 119] on input "JUL25RLF02" at bounding box center [487, 117] width 57 height 12
click at [661, 160] on div "Action Action Adjust qty Create package Edit attributes Global inventory Locate…" at bounding box center [390, 212] width 710 height 230
click at [473, 117] on span "JUL25RLF02" at bounding box center [489, 118] width 50 height 8
click at [473, 117] on input "JUL25RLF02" at bounding box center [487, 117] width 57 height 12
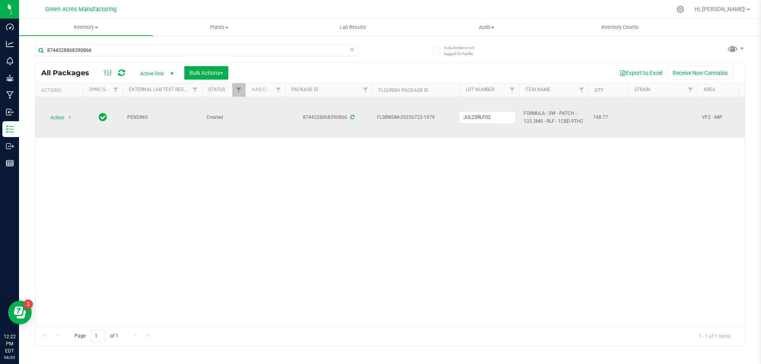
click at [473, 117] on input "JUL25RLF02" at bounding box center [487, 117] width 57 height 12
